Goal: Find specific page/section: Find specific page/section

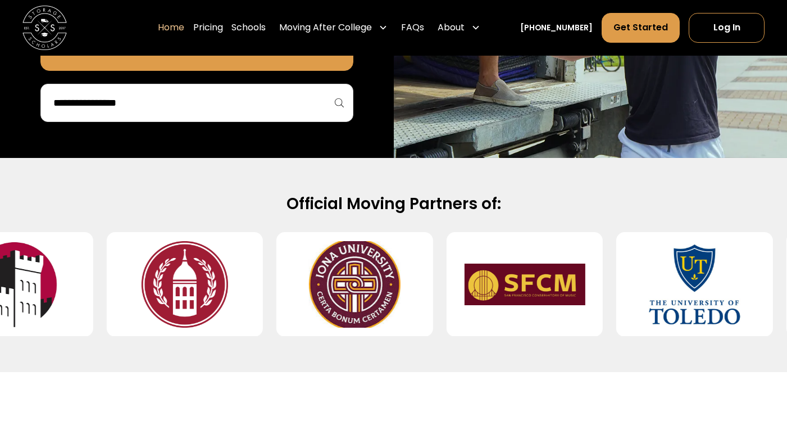
scroll to position [364, 0]
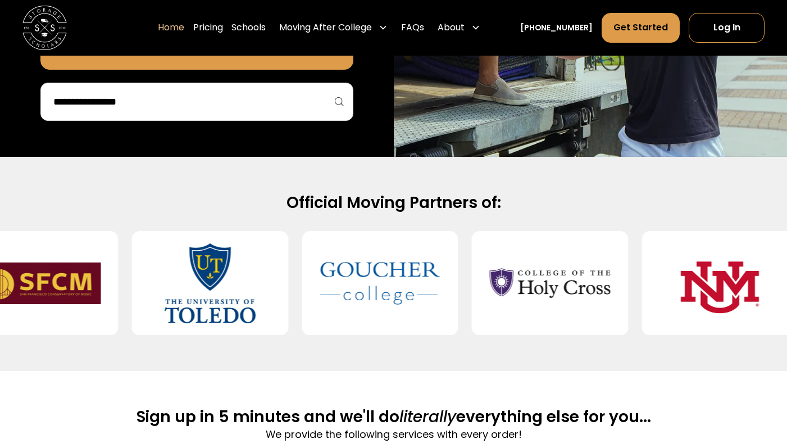
click at [270, 112] on div at bounding box center [196, 102] width 313 height 38
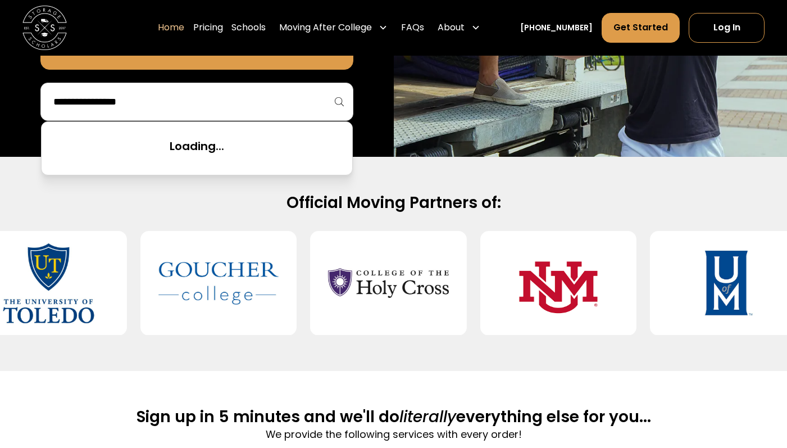
click at [253, 102] on input "search" at bounding box center [196, 101] width 289 height 19
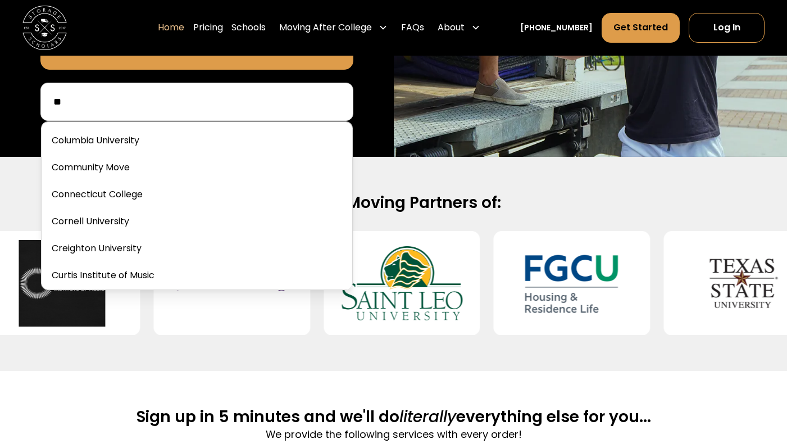
scroll to position [0, 0]
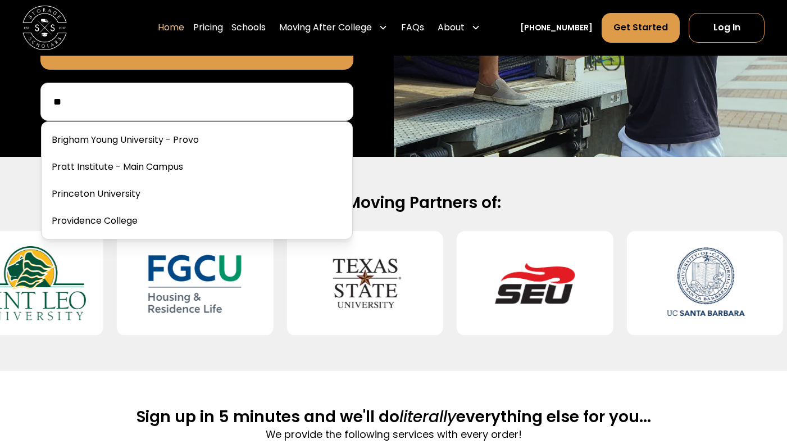
type input "*"
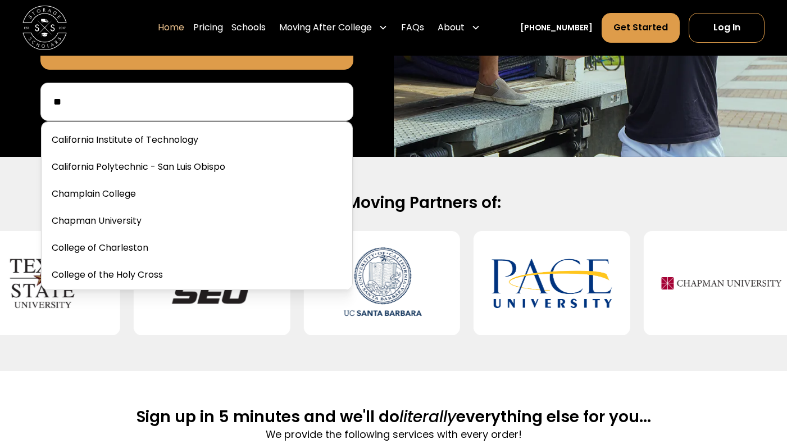
type input "***"
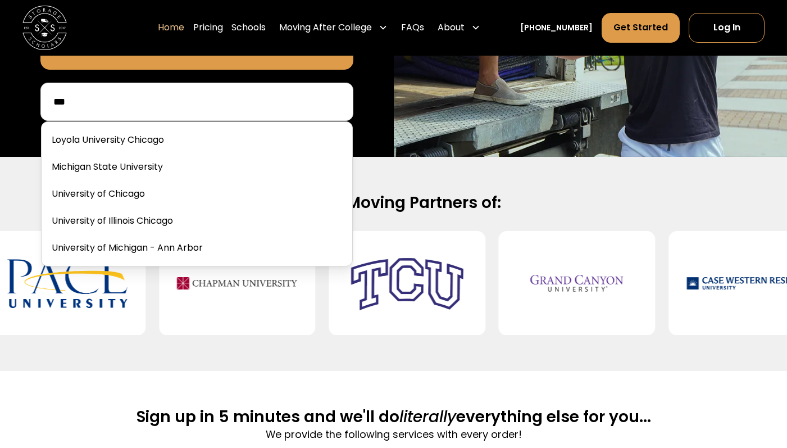
drag, startPoint x: 117, startPoint y: 105, endPoint x: 21, endPoint y: 97, distance: 97.0
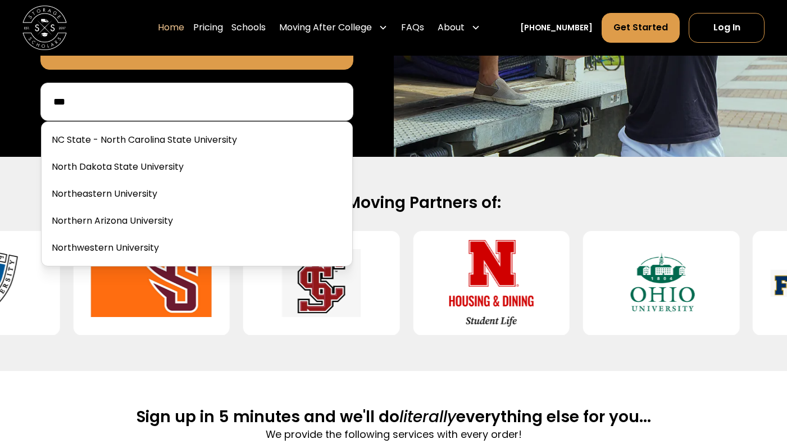
drag, startPoint x: 125, startPoint y: 102, endPoint x: 28, endPoint y: 100, distance: 97.2
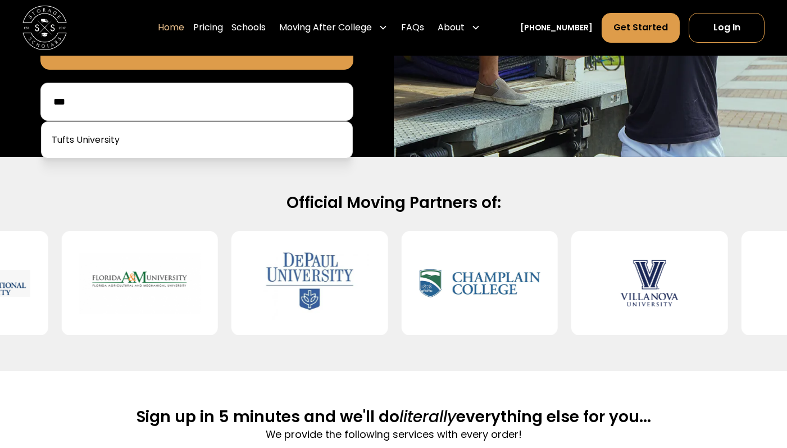
drag, startPoint x: 80, startPoint y: 103, endPoint x: 15, endPoint y: 99, distance: 65.9
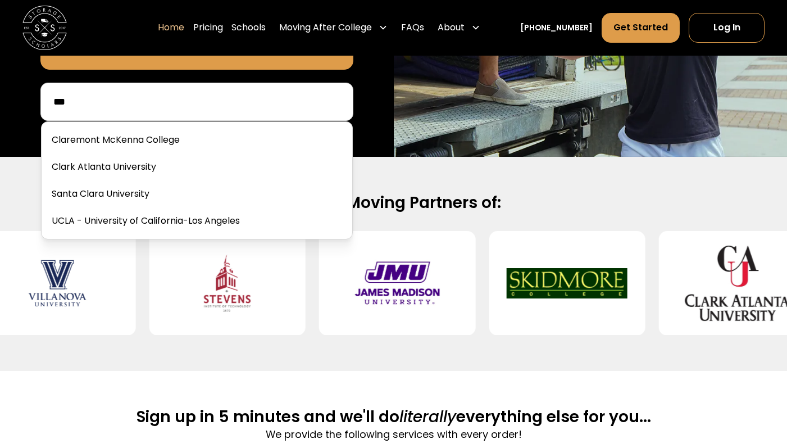
drag, startPoint x: 94, startPoint y: 99, endPoint x: 22, endPoint y: 98, distance: 71.9
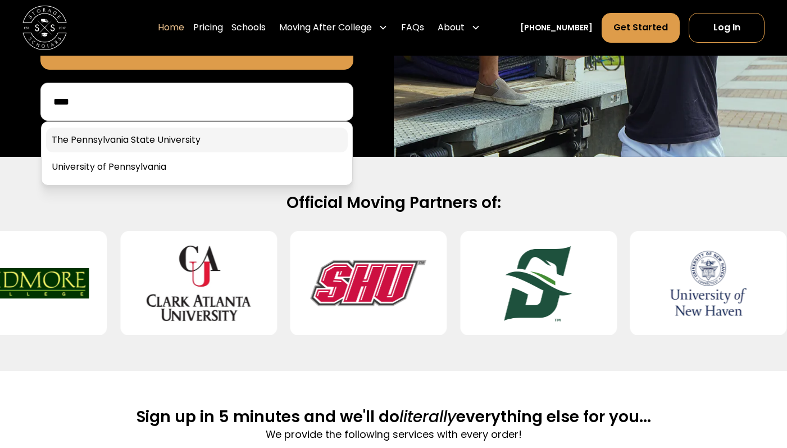
type input "****"
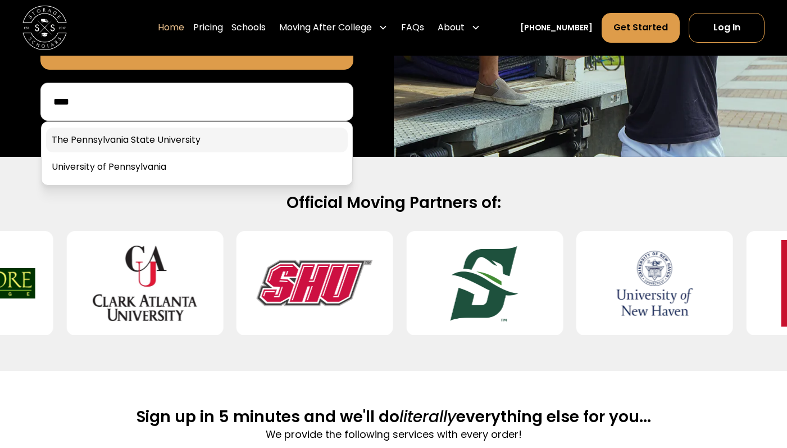
click at [142, 144] on link at bounding box center [197, 140] width 302 height 25
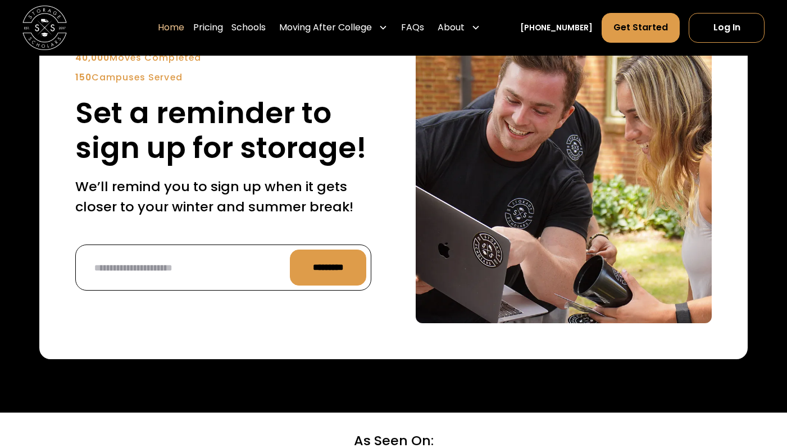
scroll to position [2627, 0]
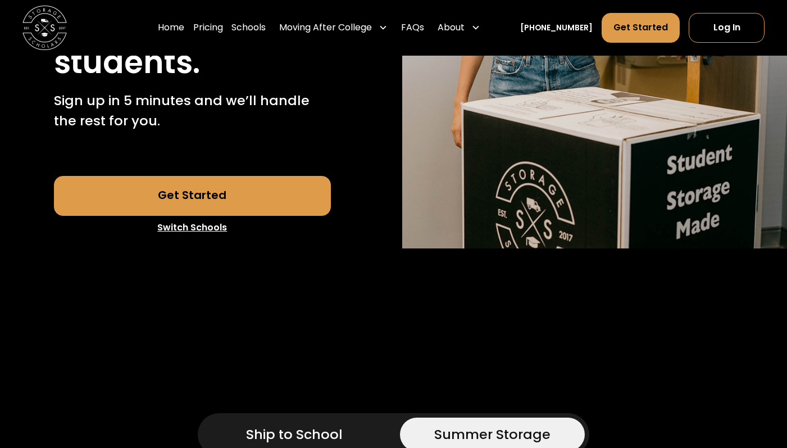
scroll to position [304, 0]
